Goal: Task Accomplishment & Management: Use online tool/utility

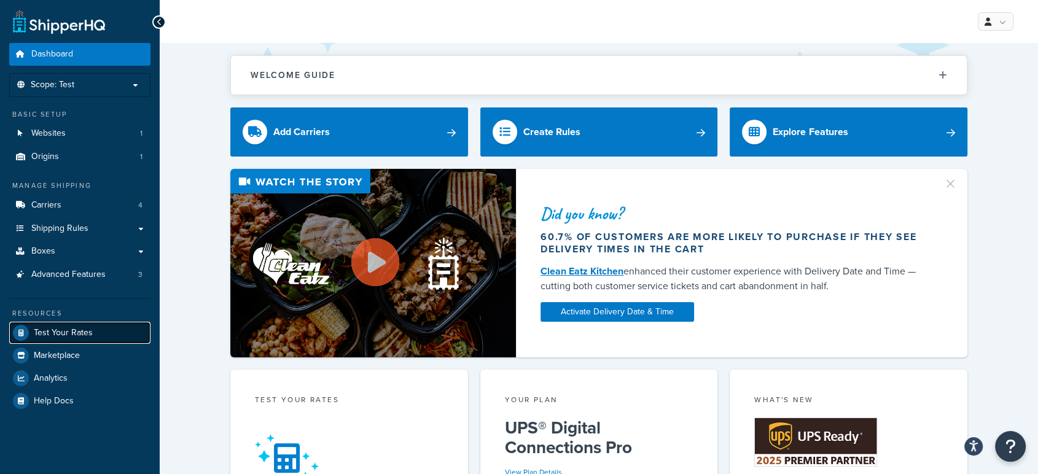
click at [64, 329] on span "Test Your Rates" at bounding box center [63, 333] width 59 height 10
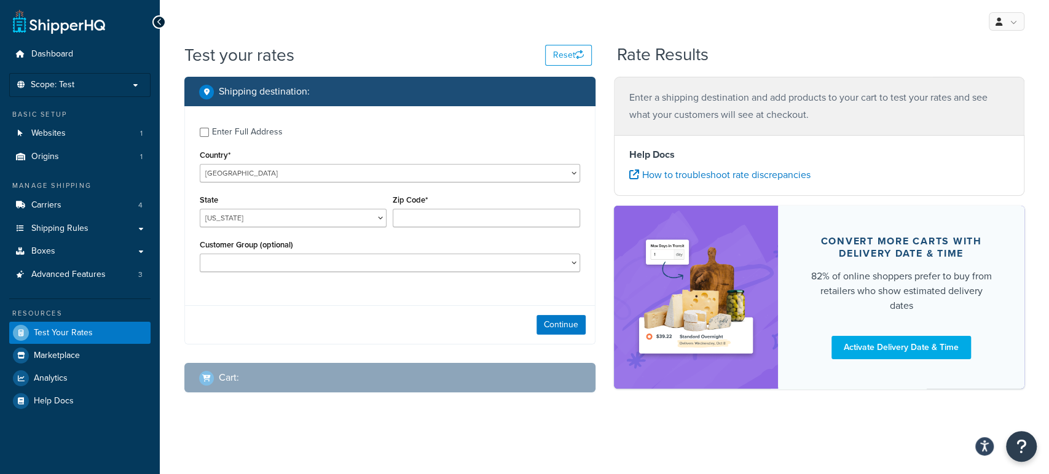
click at [245, 141] on div "Enter Full Address" at bounding box center [247, 132] width 71 height 17
click at [209, 137] on input "Enter Full Address" at bounding box center [204, 132] width 9 height 9
checkbox input "true"
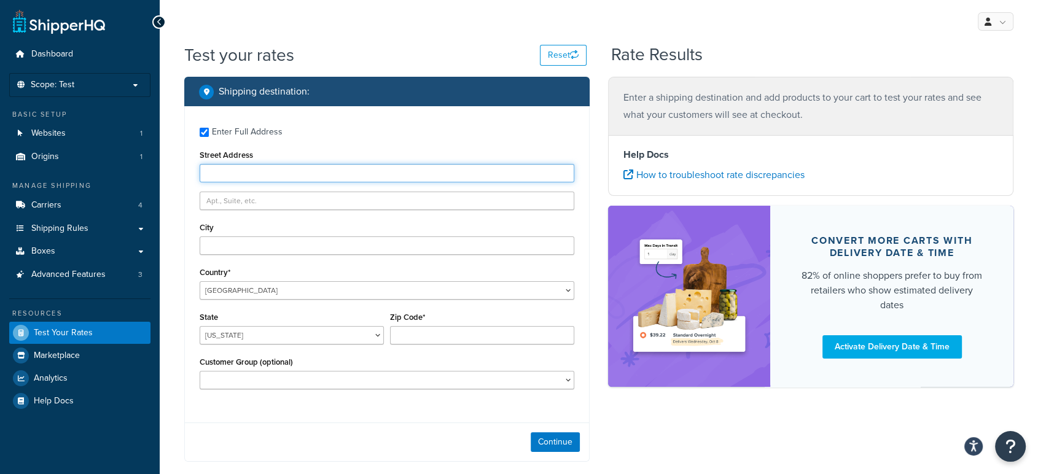
click at [261, 173] on input "Street Address" at bounding box center [387, 173] width 375 height 18
type input "[STREET_ADDRESS]"
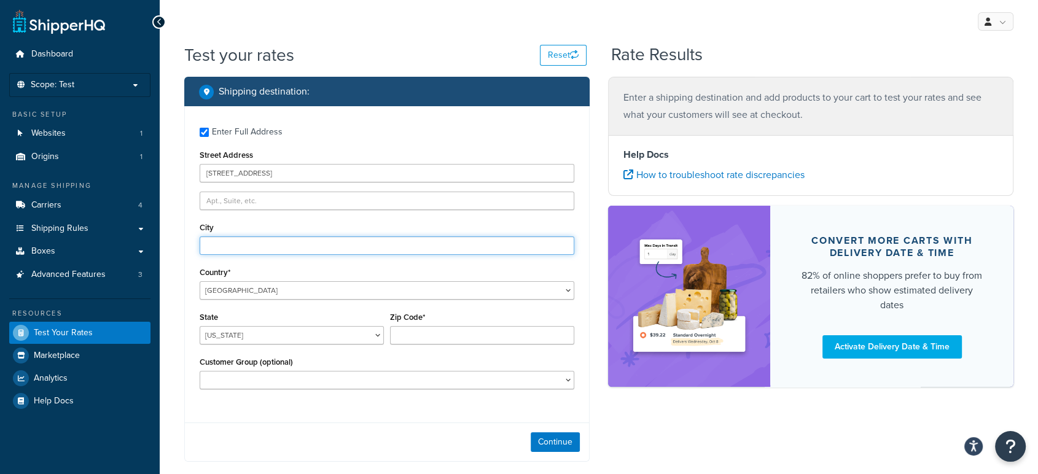
drag, startPoint x: 261, startPoint y: 255, endPoint x: 281, endPoint y: 246, distance: 21.7
click at [281, 246] on div "Enter Full Address Street Address [STREET_ADDRESS] [GEOGRAPHIC_DATA] [GEOGRAPHI…" at bounding box center [387, 259] width 404 height 307
click at [281, 246] on input "City" at bounding box center [387, 246] width 375 height 18
drag, startPoint x: 281, startPoint y: 246, endPoint x: 665, endPoint y: -69, distance: 496.8
click at [665, 0] on html "Accessibility Screen-Reader Guide, Feedback, and Issue Reporting | New window S…" at bounding box center [519, 295] width 1038 height 590
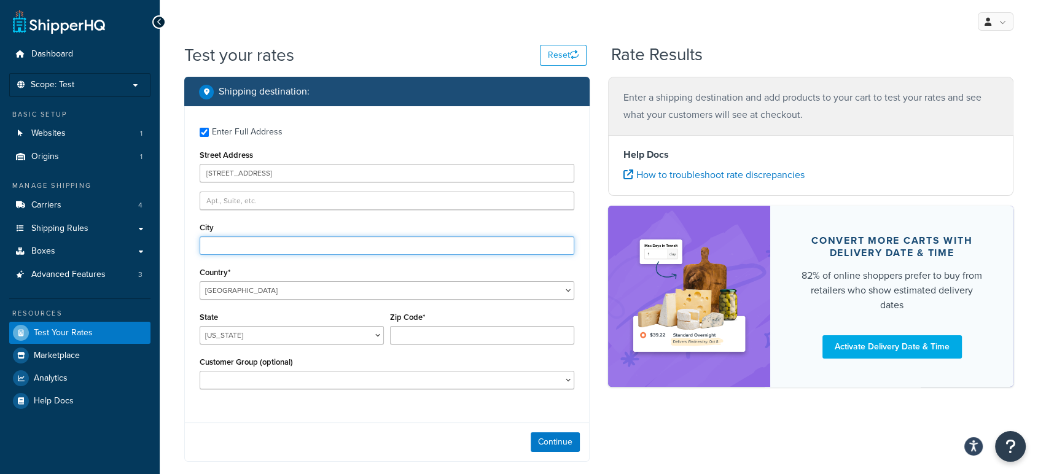
click at [264, 238] on input "City" at bounding box center [387, 246] width 375 height 18
type input "[GEOGRAPHIC_DATA][PERSON_NAME]"
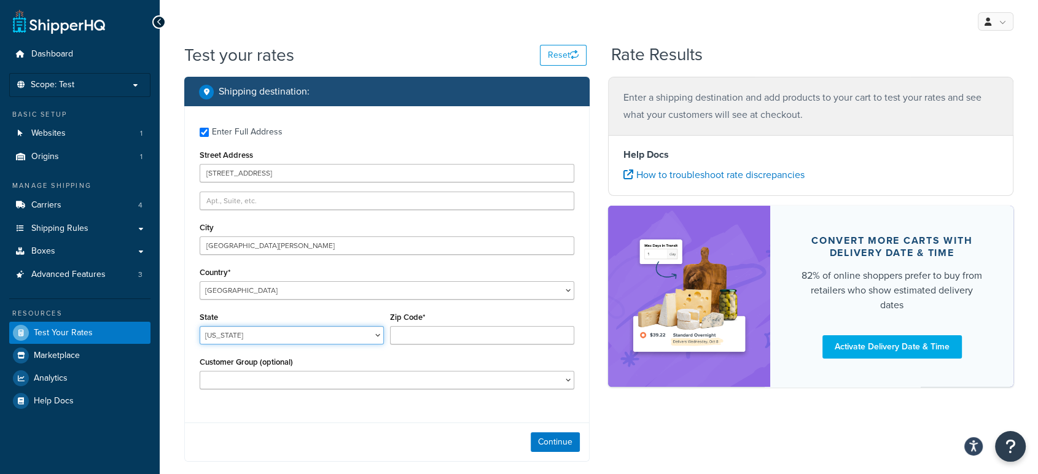
click at [281, 331] on select "[US_STATE] [US_STATE] [US_STATE] [US_STATE] [US_STATE] Armed Forces Americas Ar…" at bounding box center [292, 335] width 184 height 18
select select "CA"
click at [200, 326] on select "[US_STATE] [US_STATE] [US_STATE] [US_STATE] [US_STATE] Armed Forces Americas Ar…" at bounding box center [292, 335] width 184 height 18
click at [420, 330] on input "Zip Code*" at bounding box center [482, 335] width 184 height 18
click at [458, 332] on input "95110-2704" at bounding box center [482, 335] width 184 height 18
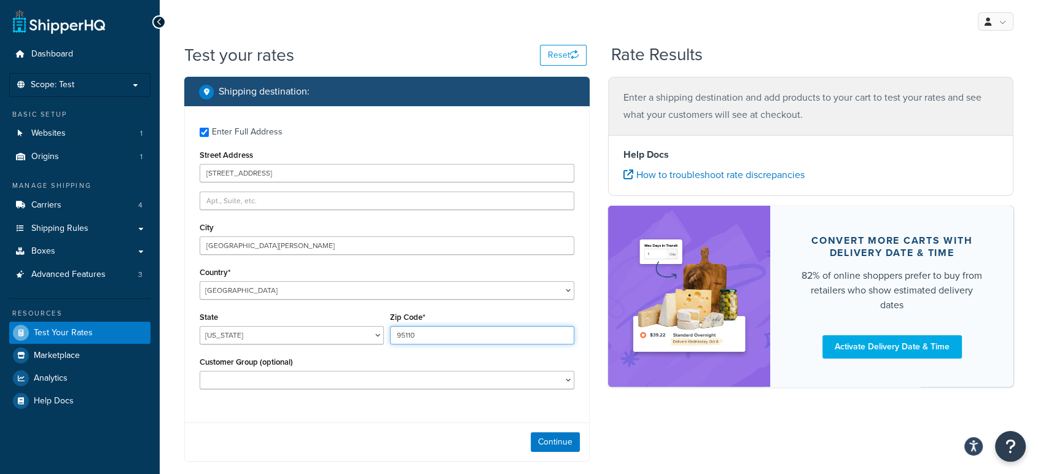
type input "95110"
click at [594, 343] on div "Shipping destination : Enter Full Address Street Address [STREET_ADDRESS][PERSO…" at bounding box center [387, 303] width 424 height 452
click at [554, 442] on button "Continue" at bounding box center [555, 443] width 49 height 20
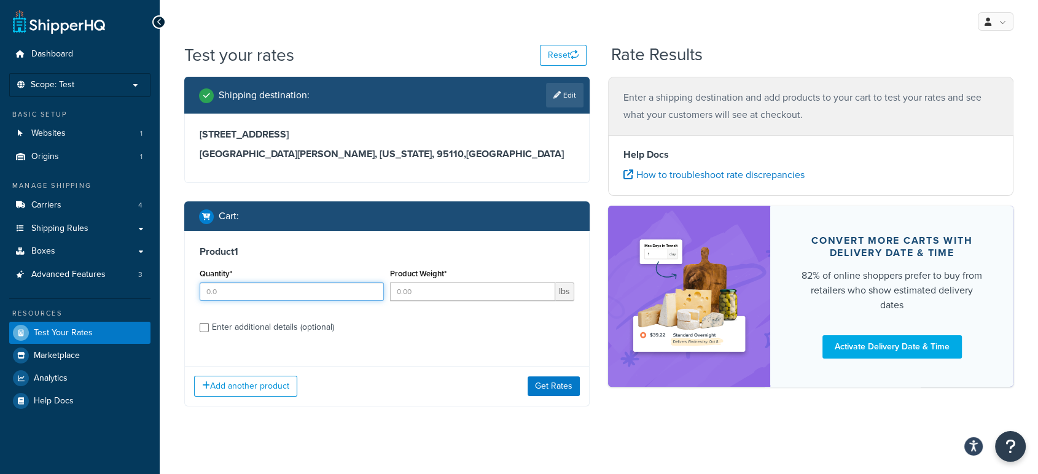
click at [318, 291] on input "Quantity*" at bounding box center [292, 292] width 184 height 18
type input "1.0"
click at [427, 291] on input "Product Weight*" at bounding box center [472, 292] width 165 height 18
type input "80.0"
click at [313, 327] on div "Enter additional details (optional)" at bounding box center [273, 327] width 122 height 17
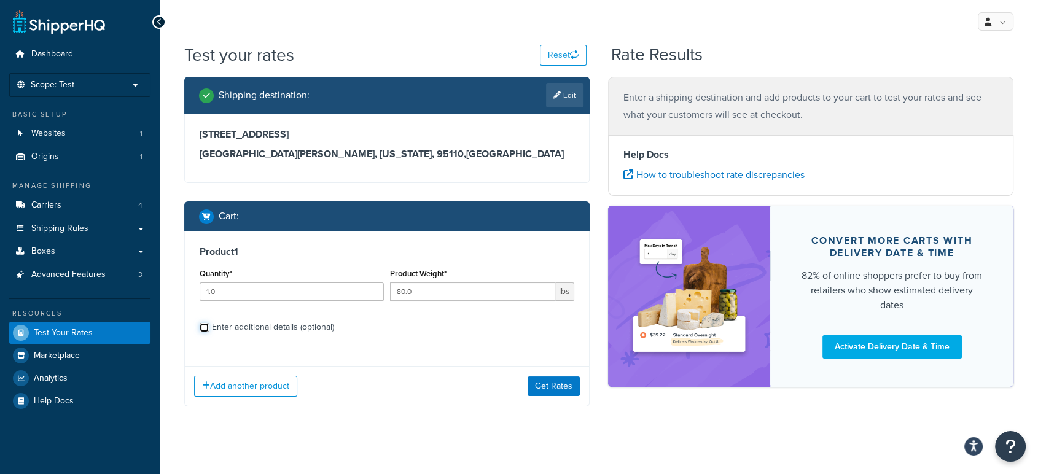
click at [209, 327] on input "Enter additional details (optional)" at bounding box center [204, 327] width 9 height 9
checkbox input "true"
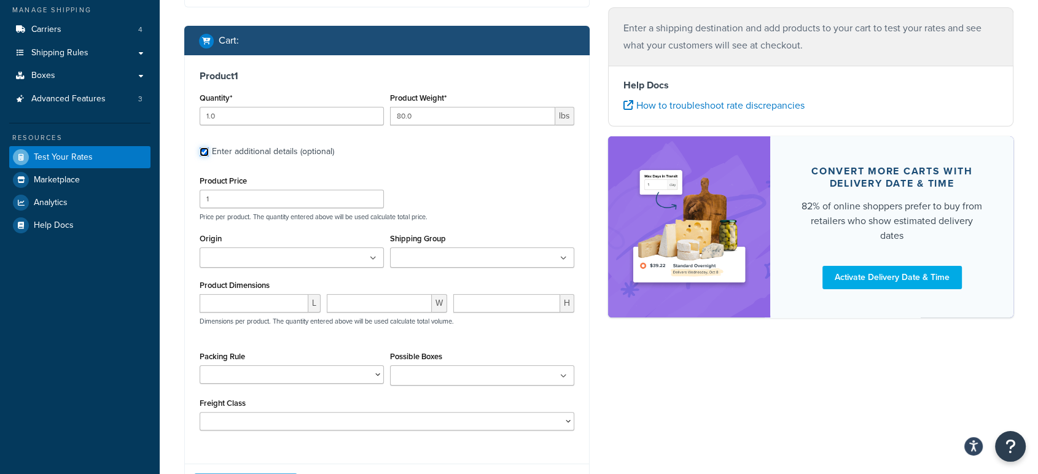
scroll to position [176, 0]
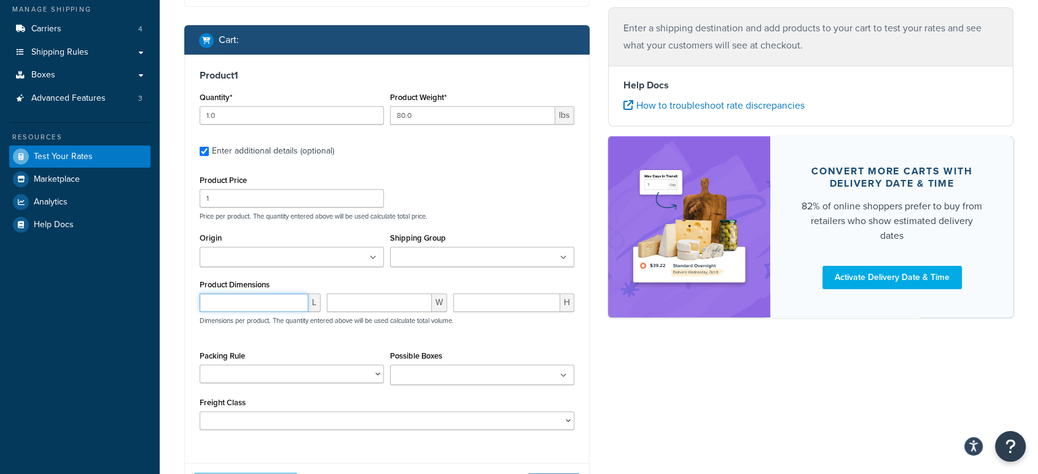
click at [277, 304] on input "number" at bounding box center [254, 303] width 109 height 18
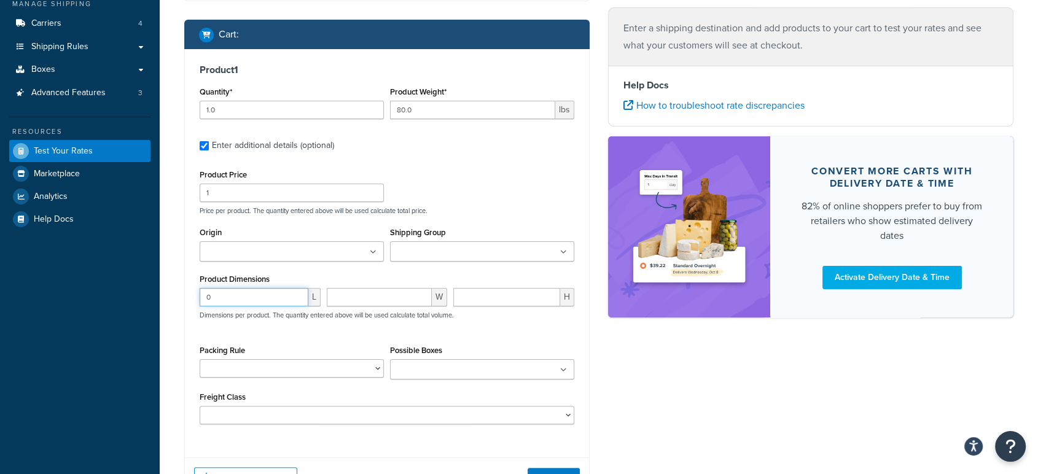
type input "1"
type input "4"
type input "48"
type input "40"
click at [477, 297] on input "number" at bounding box center [506, 297] width 107 height 18
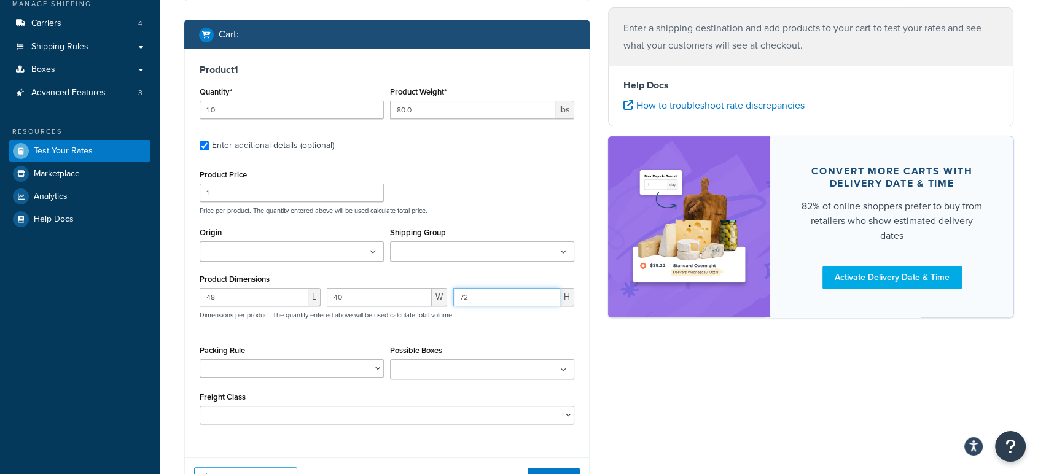
type input "72"
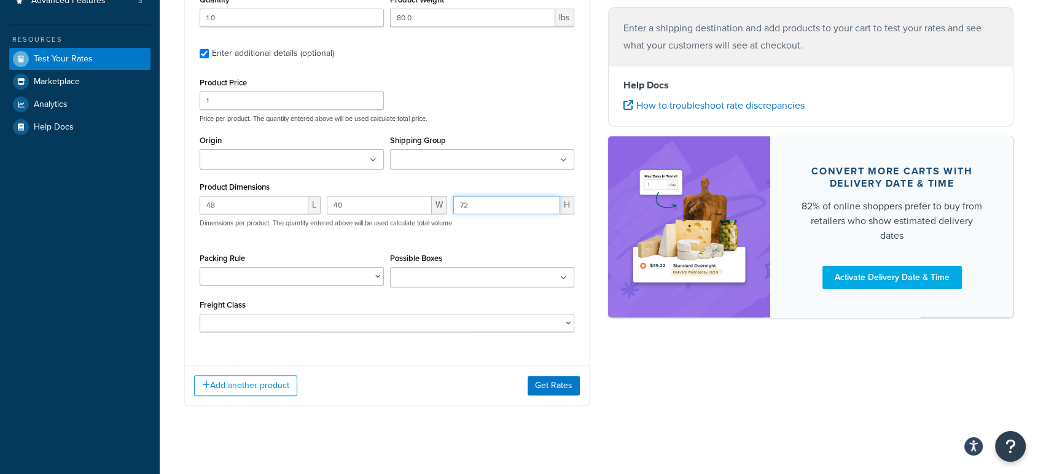
scroll to position [275, 0]
click at [570, 390] on button "Get Rates" at bounding box center [554, 385] width 52 height 20
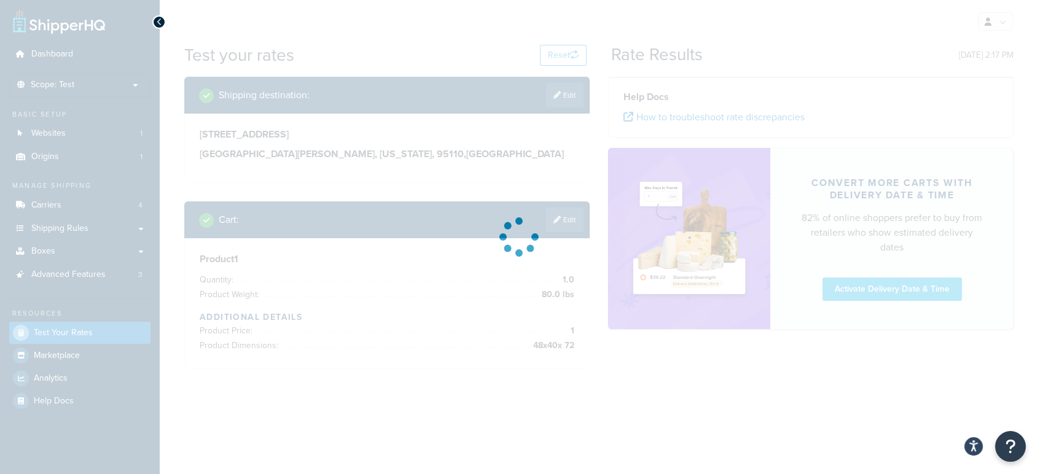
scroll to position [0, 0]
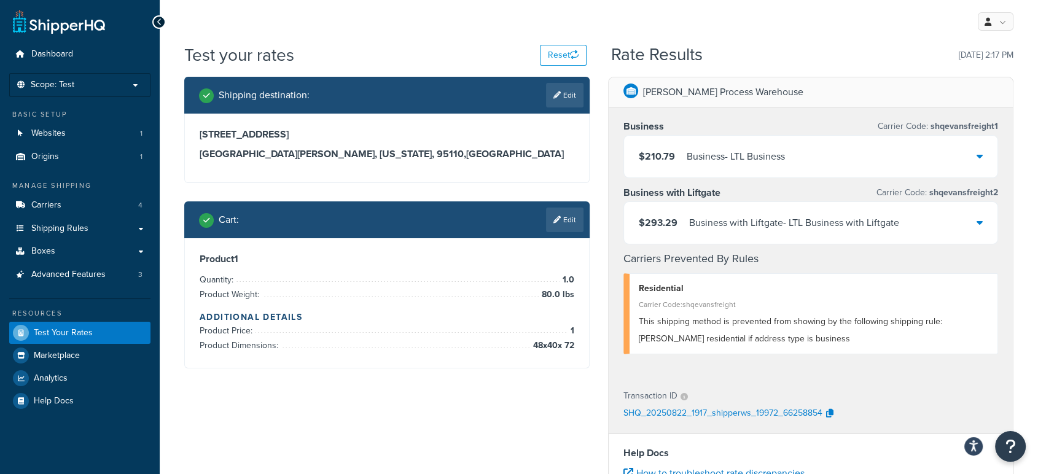
click at [962, 154] on div "$210.79 Business - LTL Business" at bounding box center [811, 157] width 374 height 42
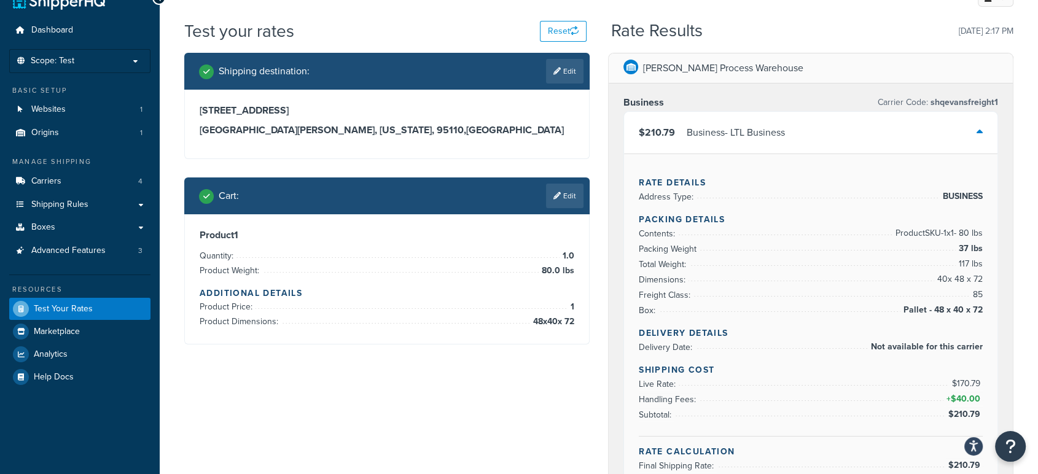
scroll to position [21, 0]
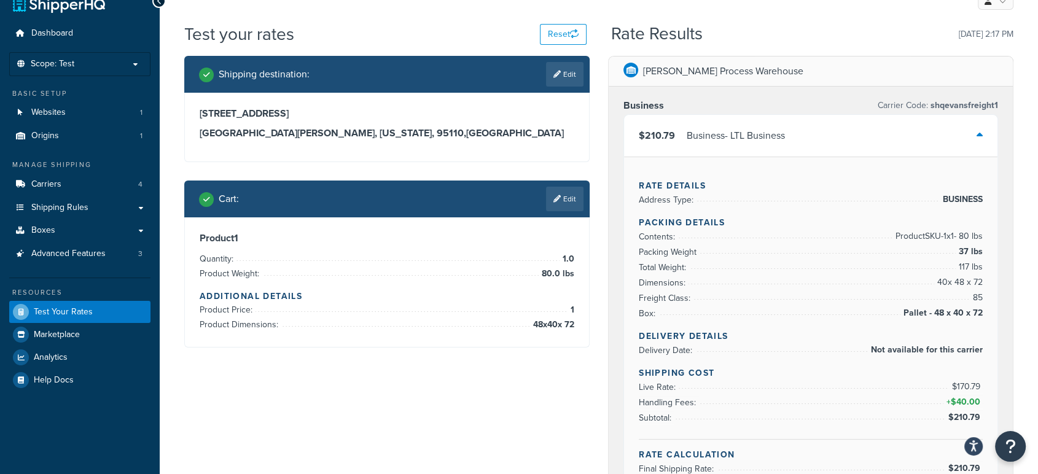
click at [967, 135] on div "$210.79 Business - LTL Business" at bounding box center [811, 136] width 374 height 42
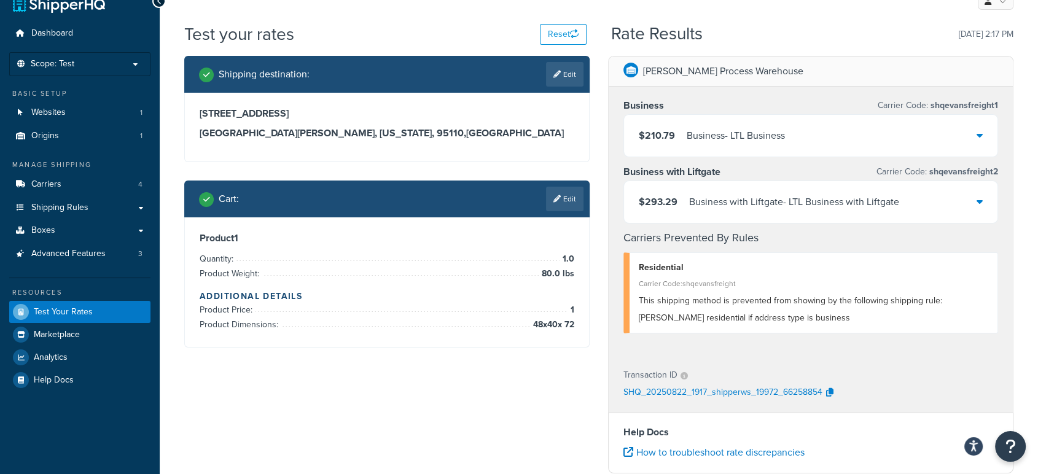
click at [911, 200] on div "$293.29 Business with Liftgate - LTL Business with Liftgate" at bounding box center [811, 202] width 374 height 42
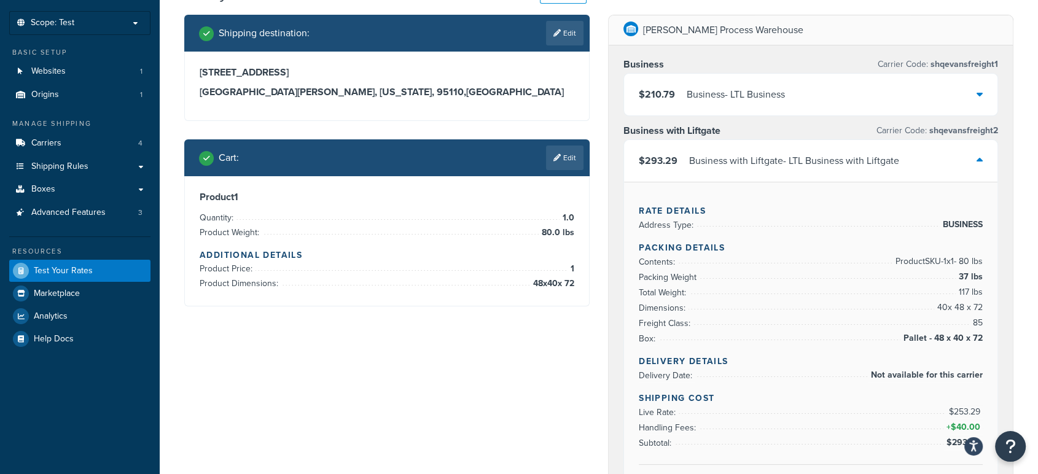
scroll to position [34, 0]
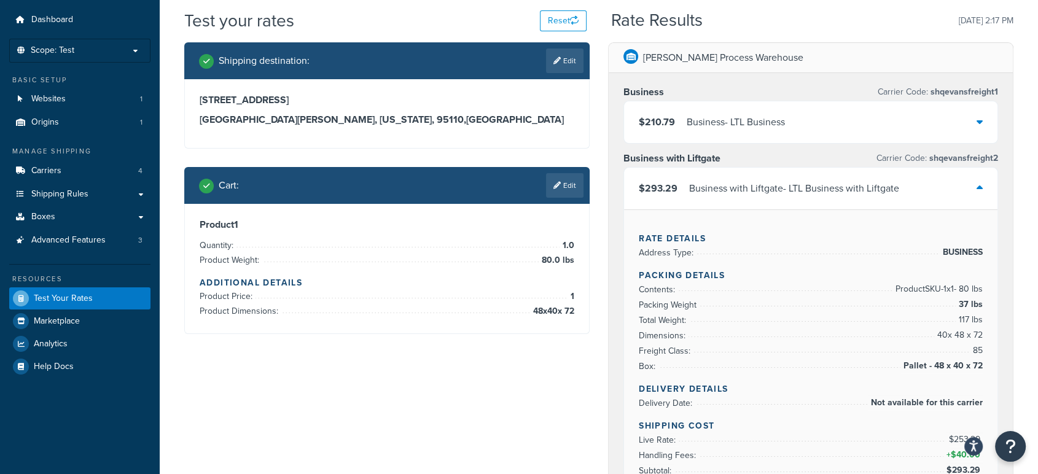
click at [963, 185] on div "$293.29 Business with Liftgate - LTL Business with Liftgate" at bounding box center [811, 189] width 374 height 42
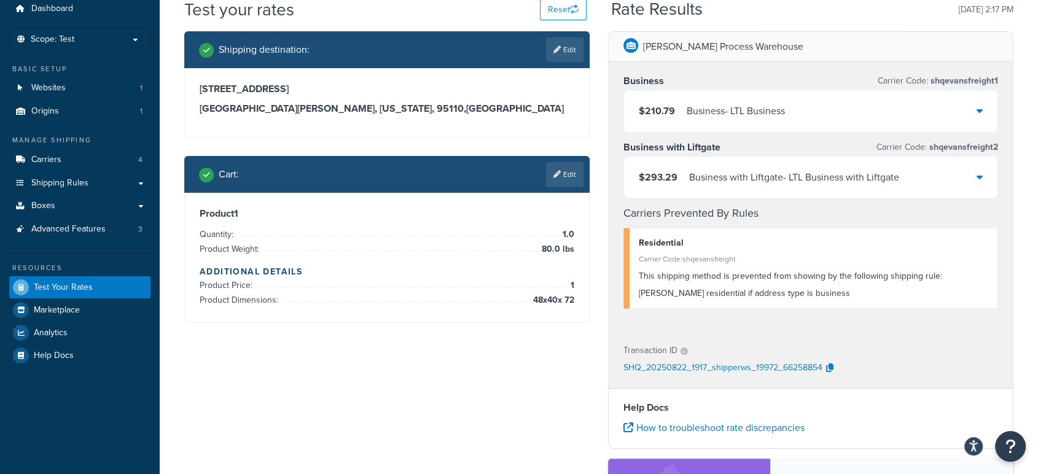
scroll to position [0, 0]
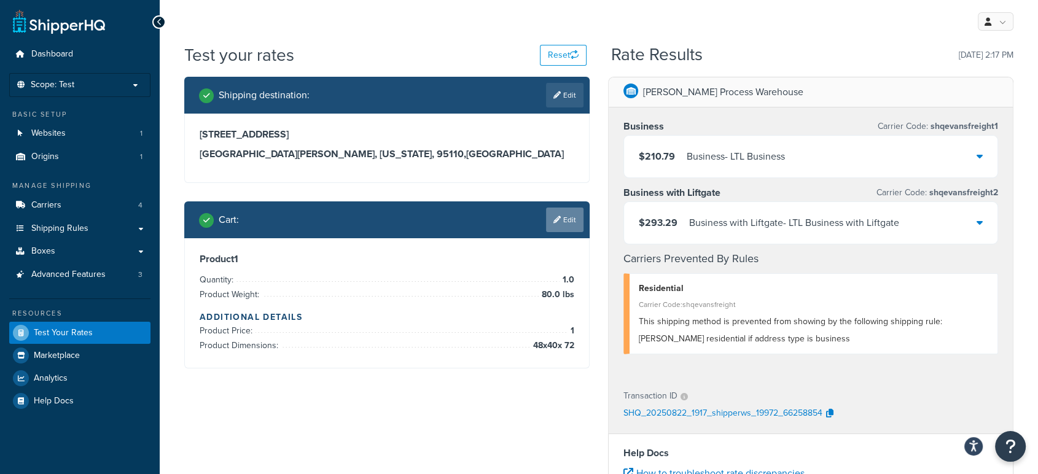
click at [559, 224] on link "Edit" at bounding box center [564, 220] width 37 height 25
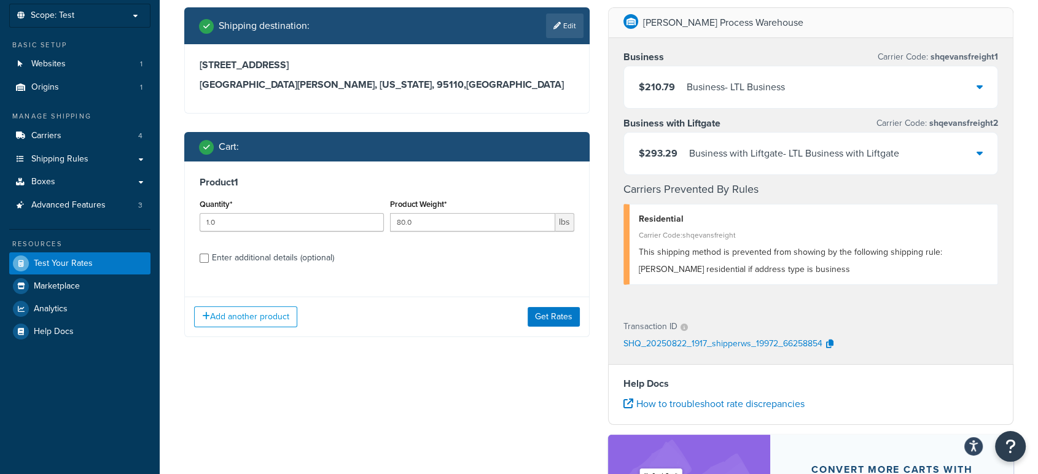
scroll to position [84, 0]
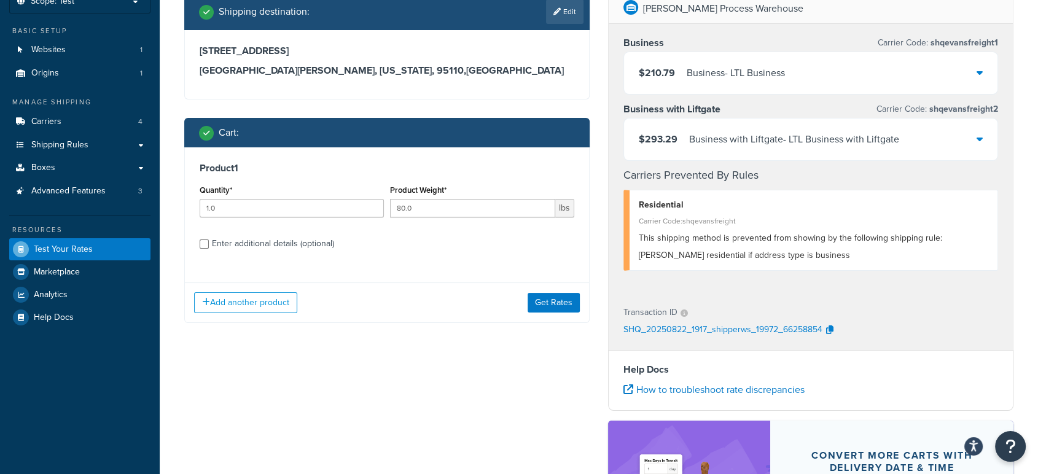
click at [318, 241] on div "Enter additional details (optional)" at bounding box center [273, 243] width 122 height 17
click at [209, 241] on input "Enter additional details (optional)" at bounding box center [204, 244] width 9 height 9
checkbox input "true"
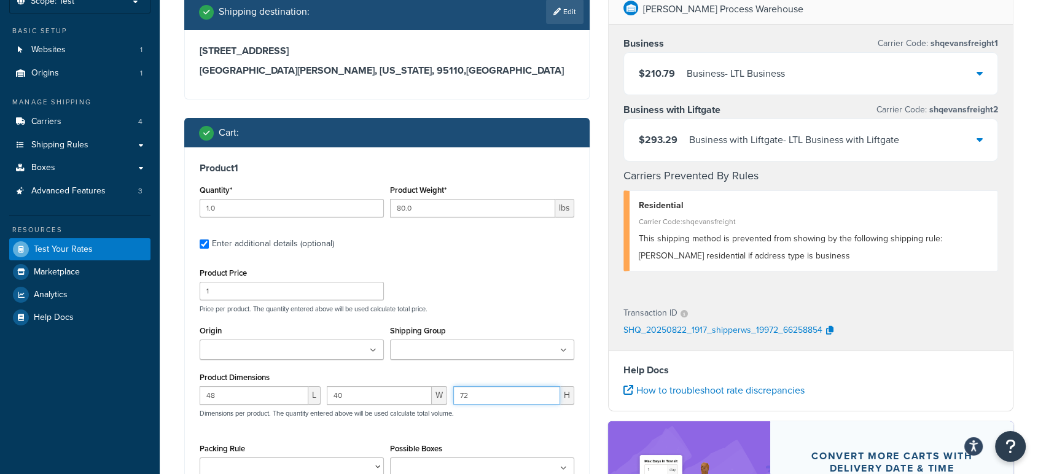
click at [523, 392] on input "72" at bounding box center [506, 395] width 107 height 18
type input "7"
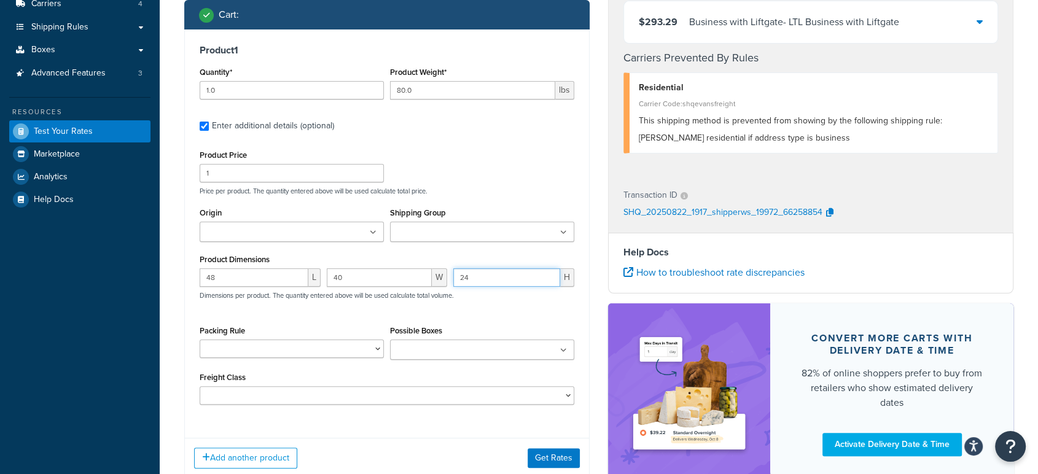
scroll to position [202, 0]
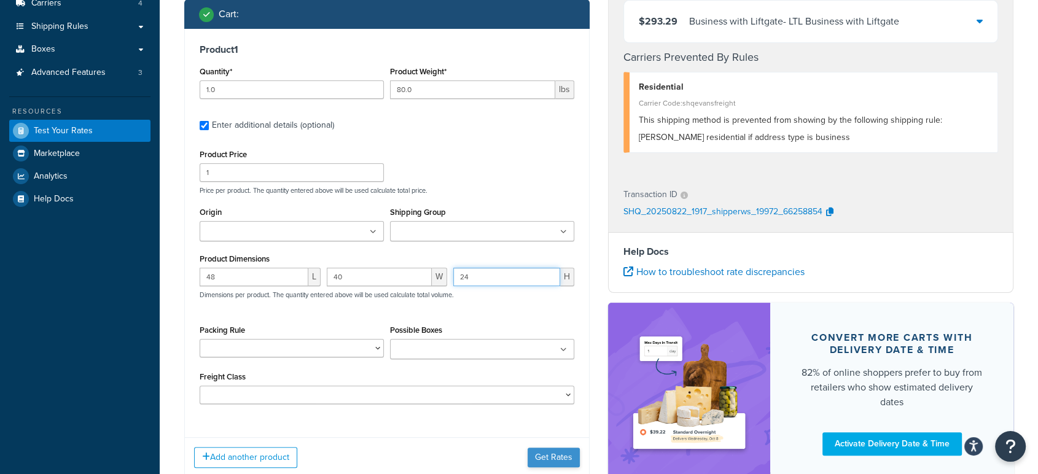
type input "24"
click at [558, 455] on button "Get Rates" at bounding box center [554, 458] width 52 height 20
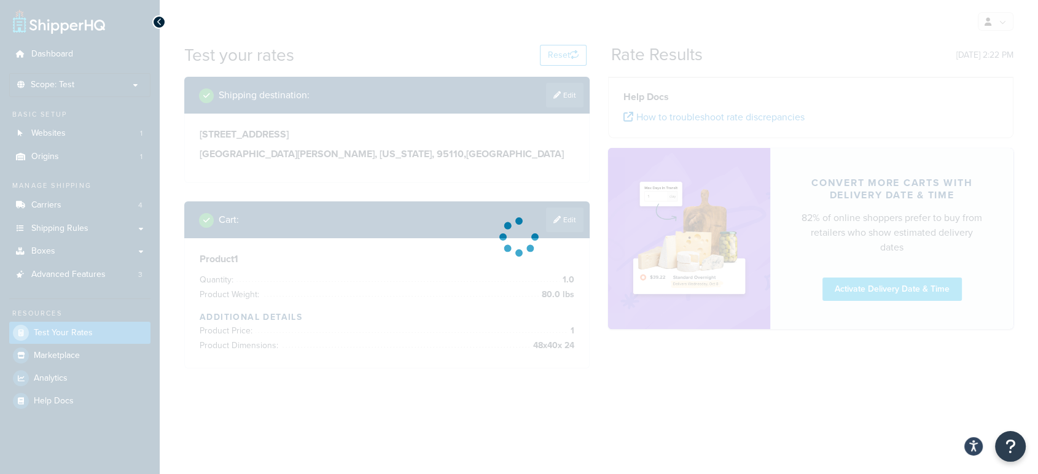
scroll to position [0, 0]
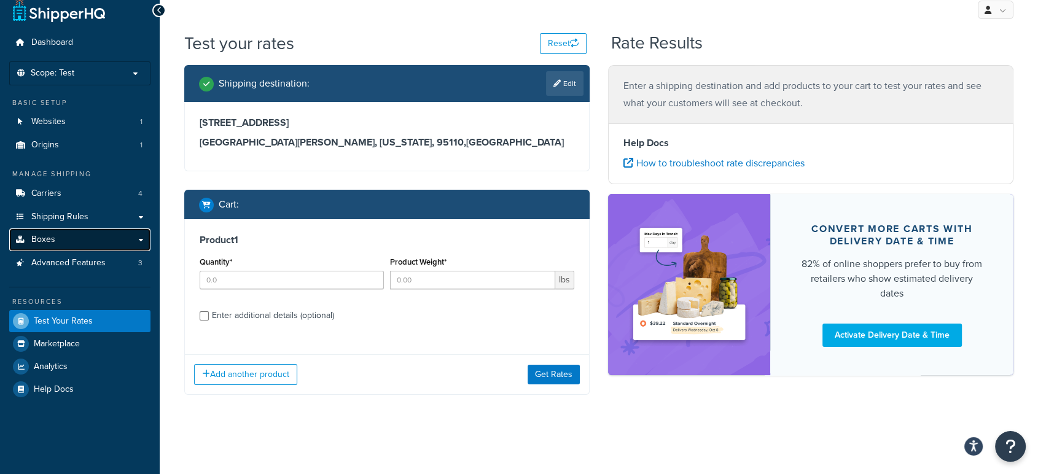
click at [62, 240] on link "Boxes" at bounding box center [79, 240] width 141 height 23
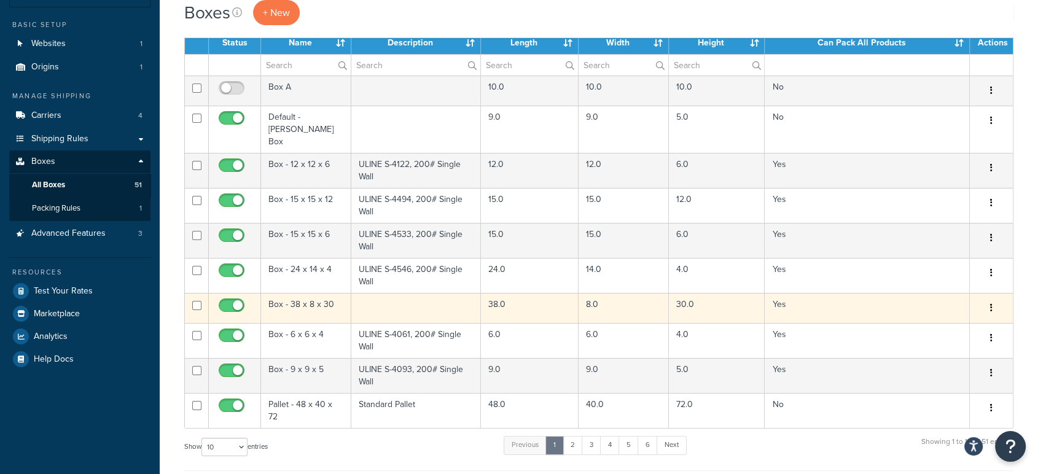
scroll to position [149, 0]
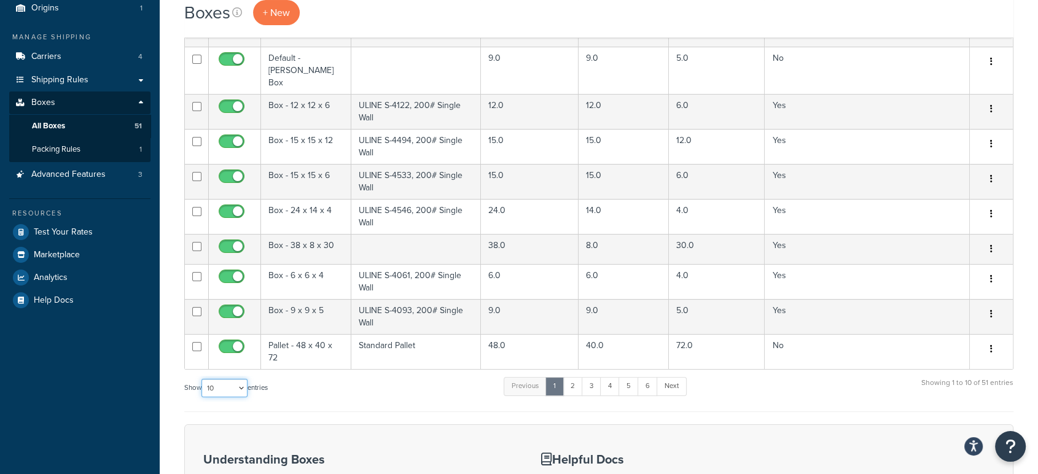
click at [233, 379] on select "10 15 25 50 100 1000" at bounding box center [225, 388] width 46 height 18
click at [430, 376] on div "Show 10 15 25 50 100 1000 entries Previous 1 2 3 4 5 6 Next Showing 1 to 10 of …" at bounding box center [599, 394] width 830 height 36
